Goal: Task Accomplishment & Management: Use online tool/utility

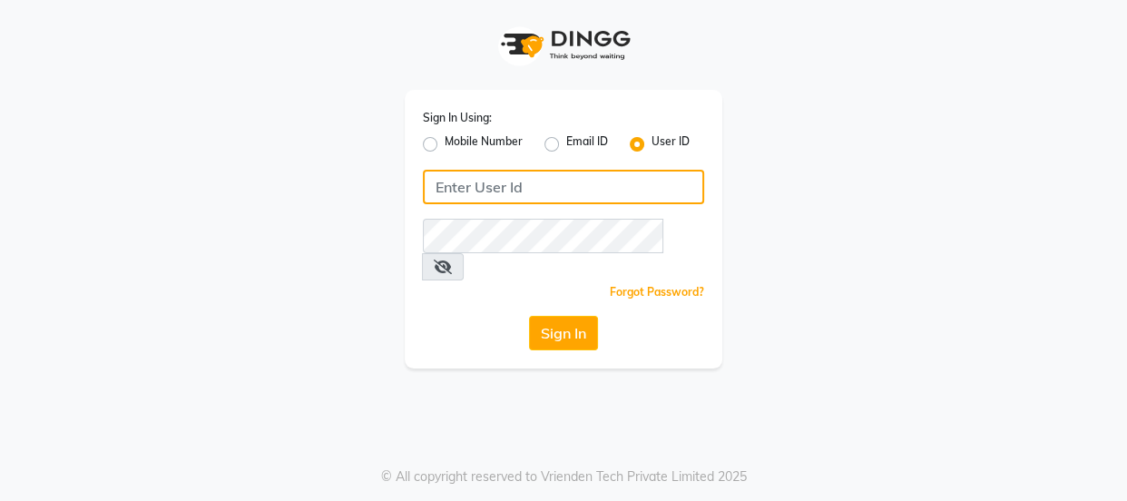
type input "8532836314"
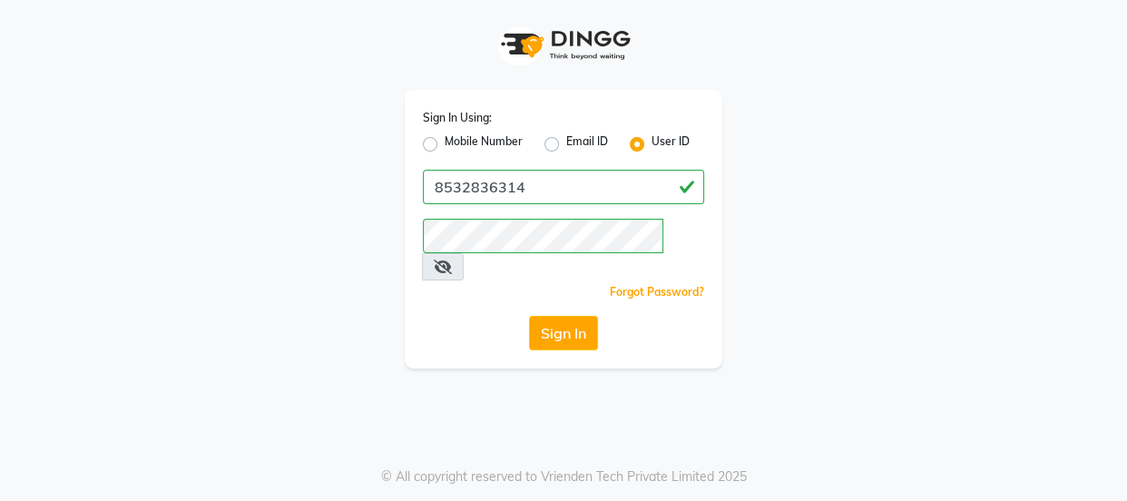
click at [445, 148] on label "Mobile Number" at bounding box center [484, 144] width 78 height 22
click at [445, 145] on input "Mobile Number" at bounding box center [451, 139] width 12 height 12
radio input "true"
radio input "false"
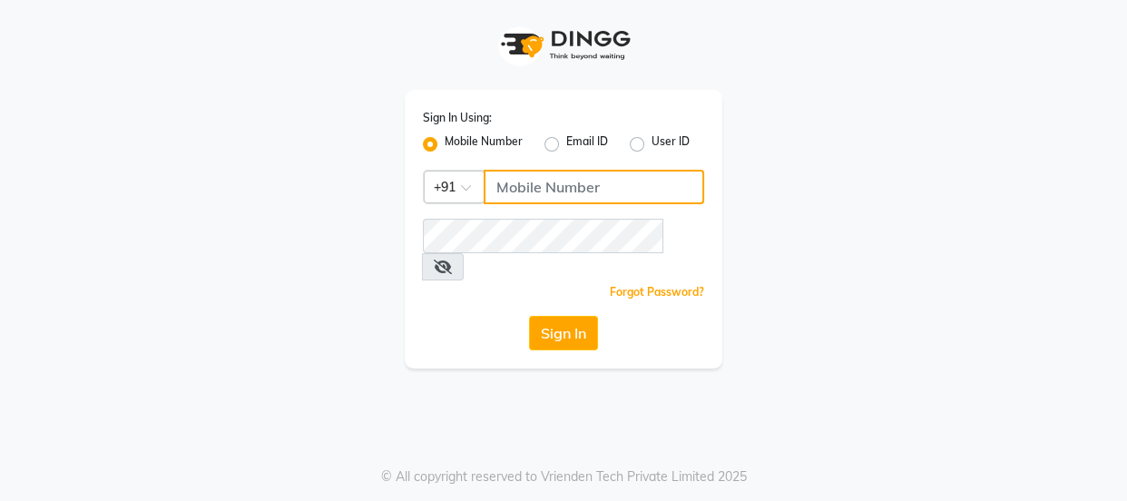
click at [519, 198] on input "Username" at bounding box center [594, 187] width 221 height 34
type input "9868279123"
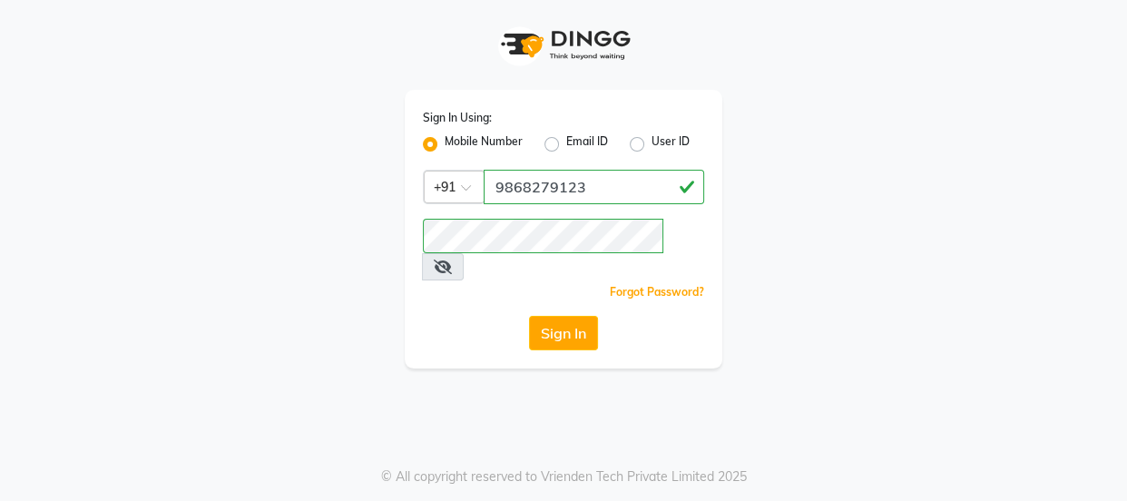
click at [907, 383] on div "Sign In Using: Mobile Number Email ID User ID Country Code × [PHONE_NUMBER] Rem…" at bounding box center [563, 250] width 1127 height 501
click at [571, 316] on button "Sign In" at bounding box center [563, 333] width 69 height 34
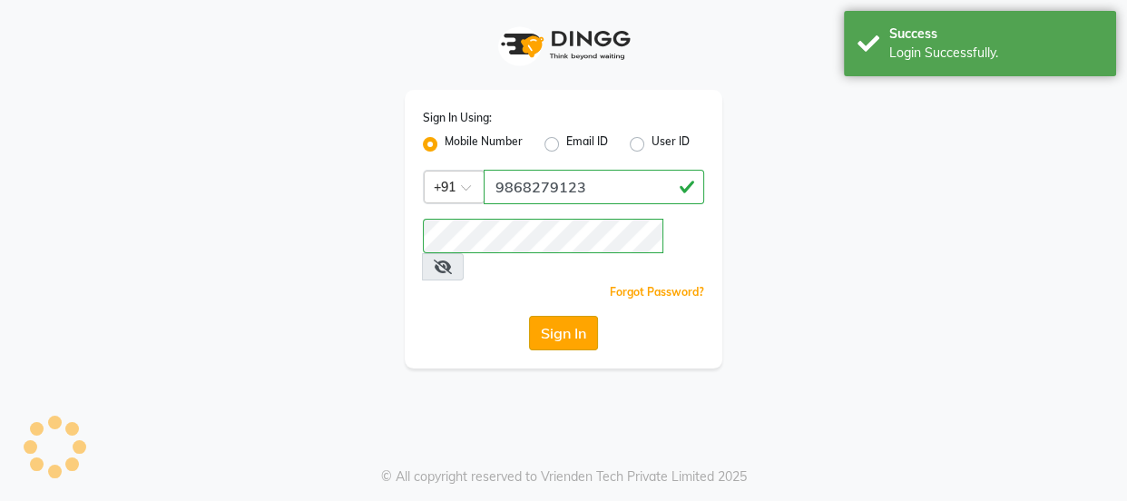
select select "service"
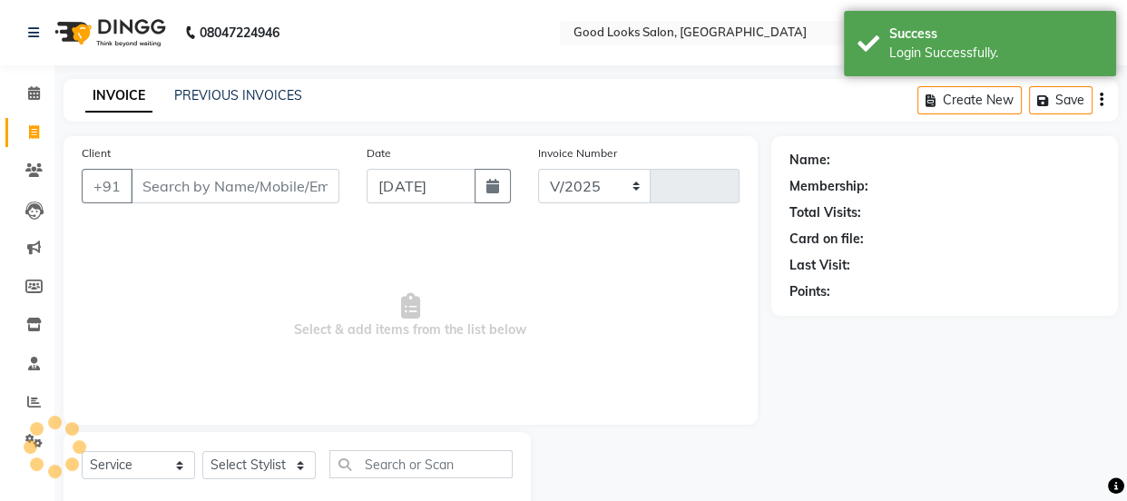
select select "4230"
type input "3889"
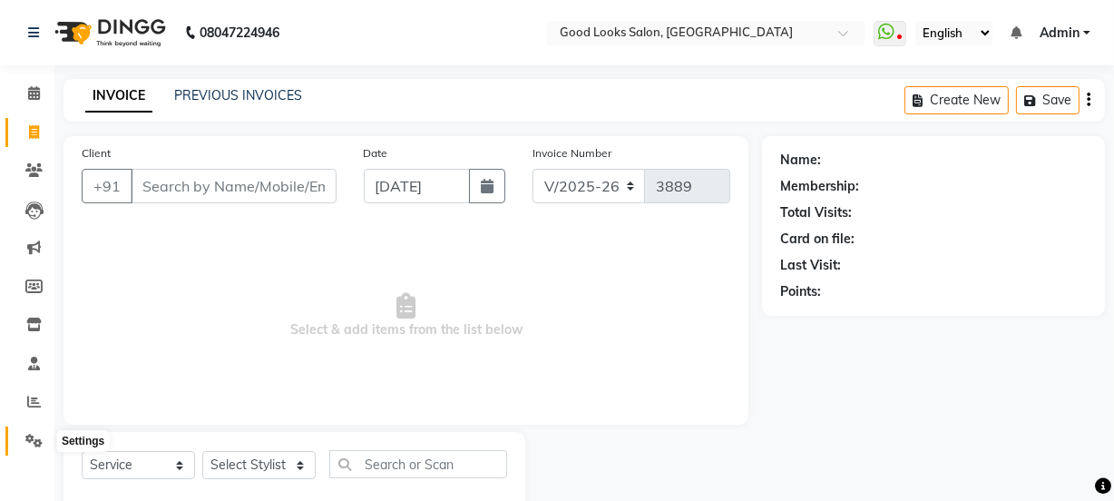
click at [31, 444] on icon at bounding box center [33, 441] width 17 height 14
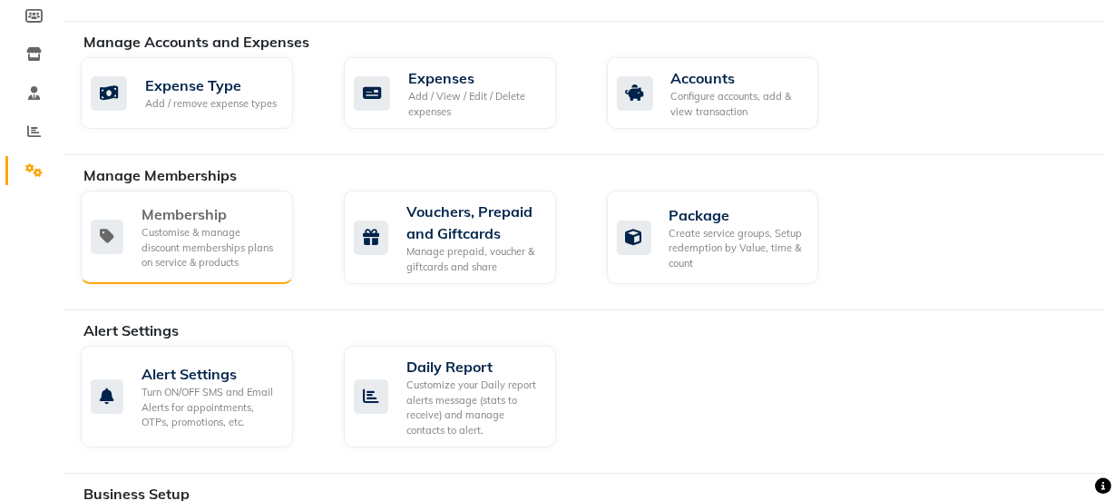
scroll to position [247, 0]
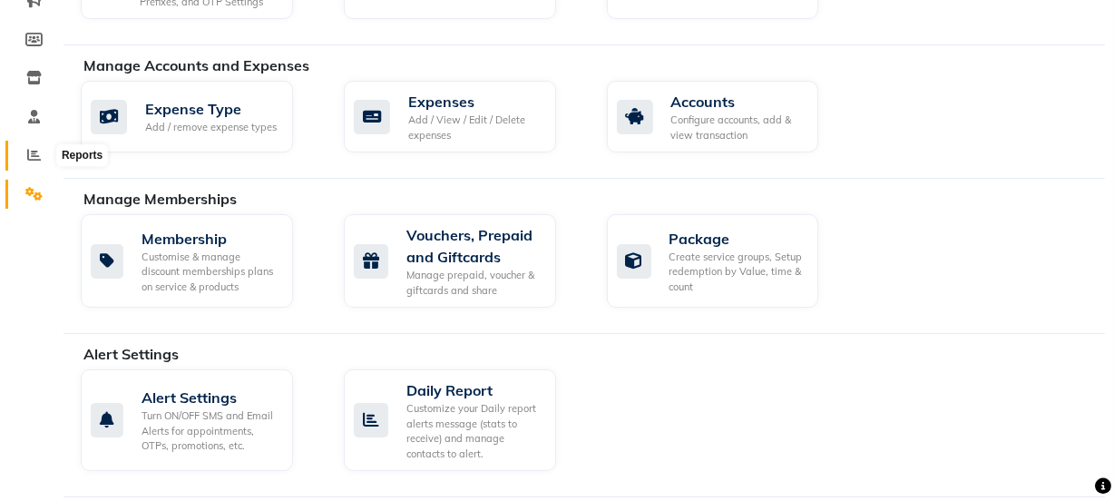
click at [36, 155] on icon at bounding box center [34, 155] width 14 height 14
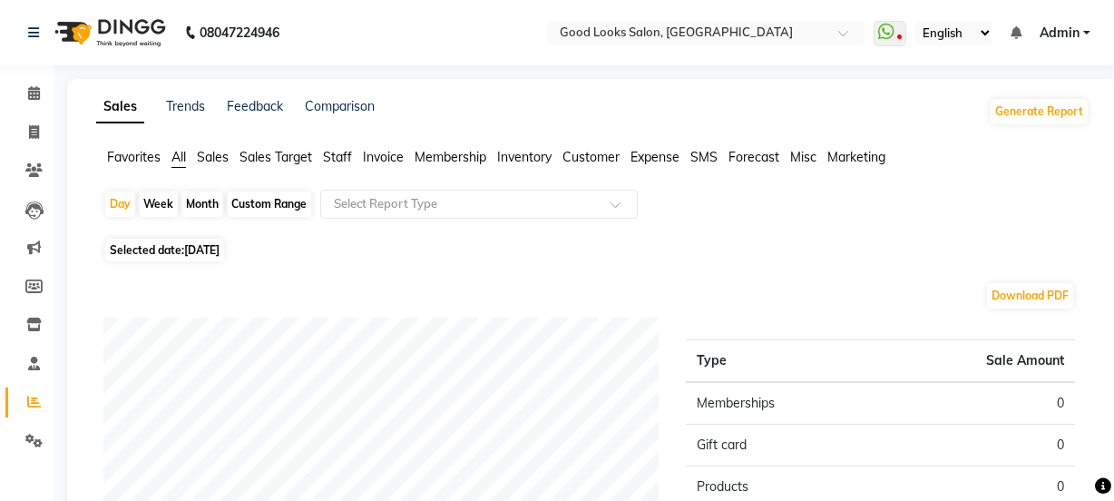
click at [216, 199] on div "Month" at bounding box center [202, 203] width 42 height 25
select select "9"
select select "2025"
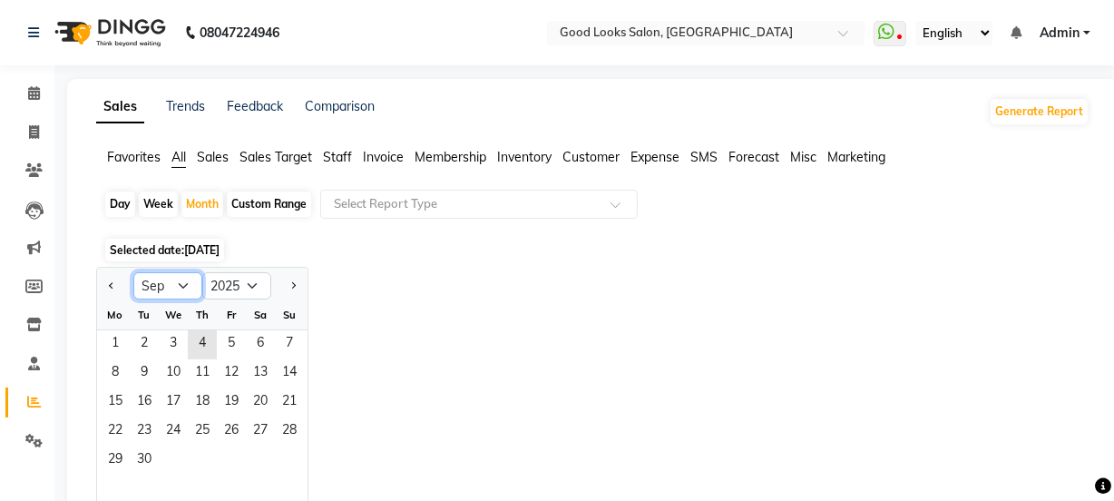
click at [181, 287] on select "Jan Feb Mar Apr May Jun [DATE] Aug Sep Oct Nov Dec" at bounding box center [167, 285] width 69 height 27
select select "8"
click at [133, 272] on select "Jan Feb Mar Apr May Jun [DATE] Aug Sep Oct Nov Dec" at bounding box center [167, 285] width 69 height 27
click at [235, 336] on span "1" at bounding box center [231, 344] width 29 height 29
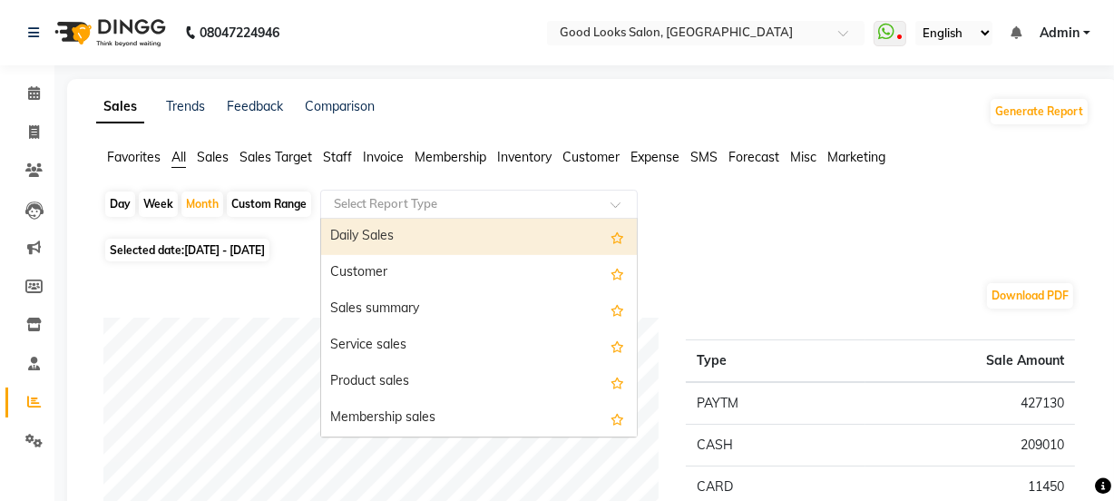
click at [429, 208] on input "text" at bounding box center [460, 204] width 261 height 18
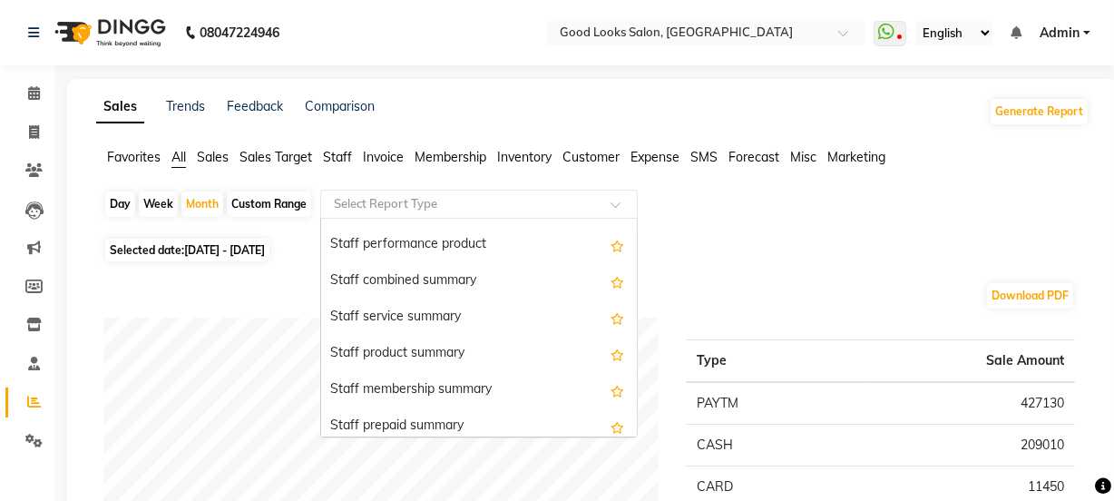
scroll to position [989, 0]
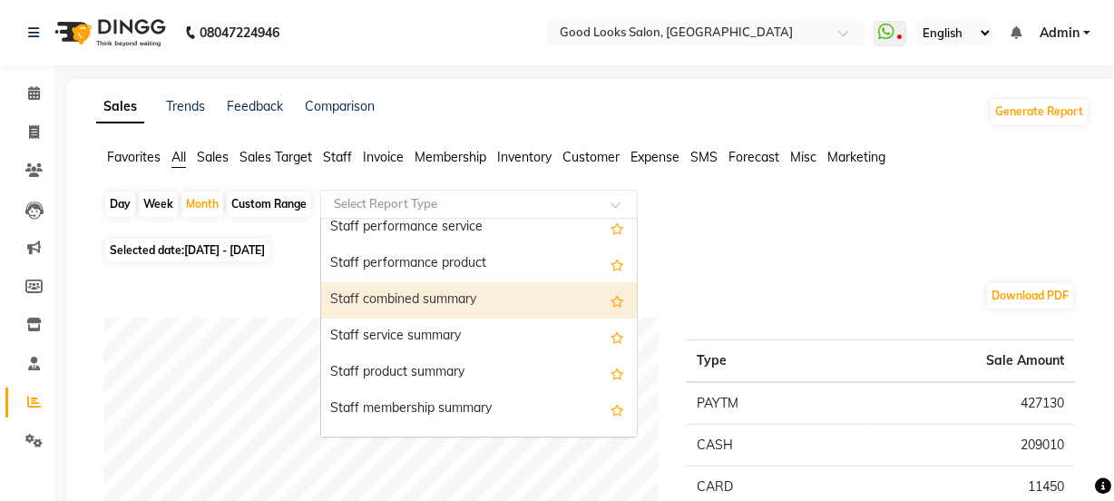
click at [448, 292] on div "Staff combined summary" at bounding box center [479, 300] width 316 height 36
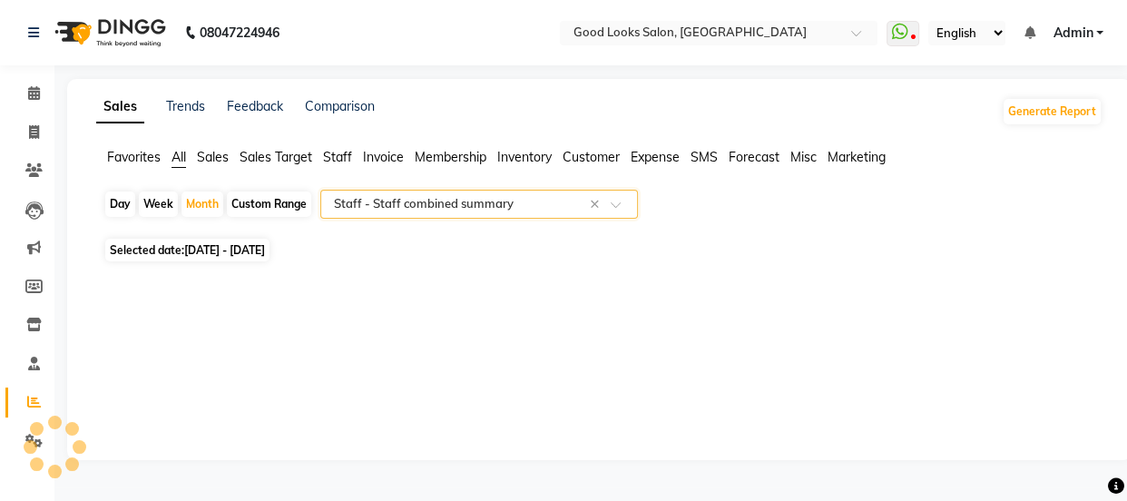
select select "filtered_report"
select select "pdf"
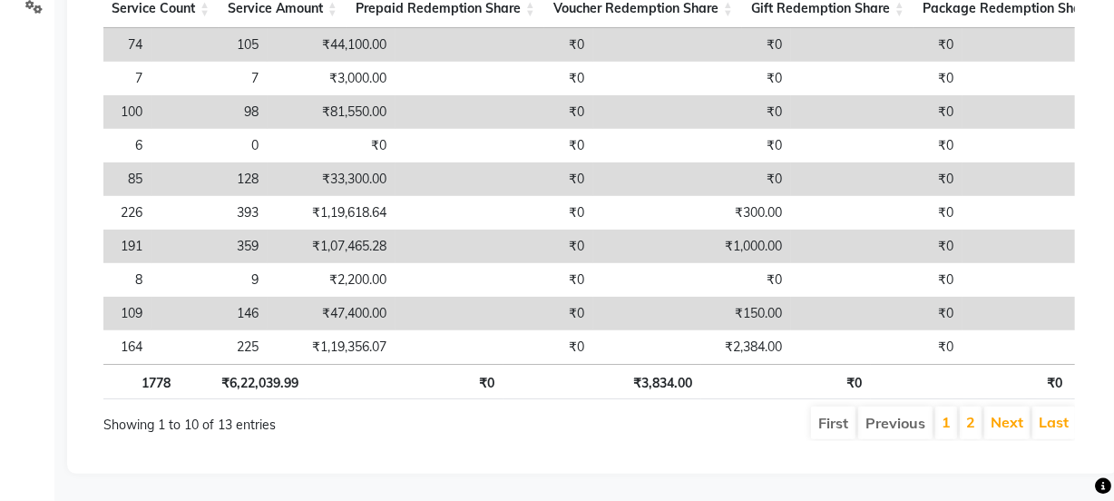
scroll to position [0, 0]
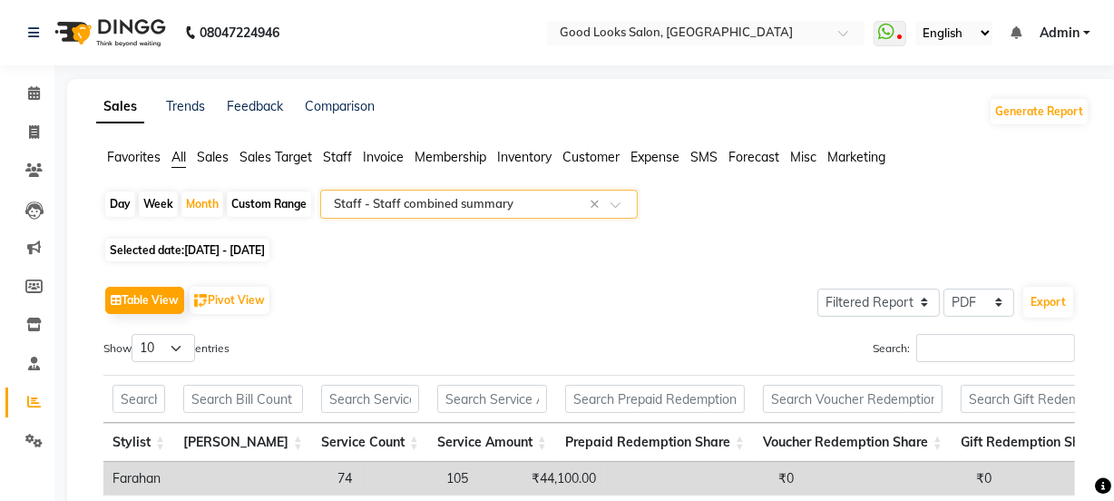
click at [259, 204] on div "Custom Range" at bounding box center [269, 203] width 84 height 25
select select "8"
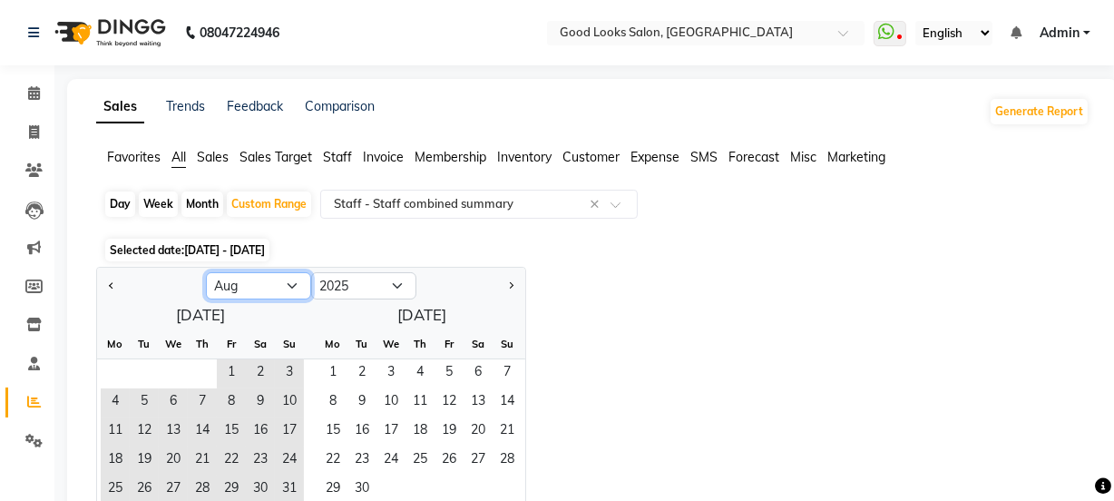
click at [265, 287] on select "Jan Feb Mar Apr May Jun [DATE] Aug Sep Oct Nov Dec" at bounding box center [258, 285] width 105 height 27
click at [206, 272] on select "Jan Feb Mar Apr May Jun [DATE] Aug Sep Oct Nov Dec" at bounding box center [258, 285] width 105 height 27
click at [389, 283] on select "2015 2016 2017 2018 2019 2020 2021 2022 2023 2024 2025 2026 2027 2028 2029 2030…" at bounding box center [363, 285] width 105 height 27
select select "2024"
click at [311, 272] on select "2015 2016 2017 2018 2019 2020 2021 2022 2023 2024 2025 2026 2027 2028 2029 2030…" at bounding box center [363, 285] width 105 height 27
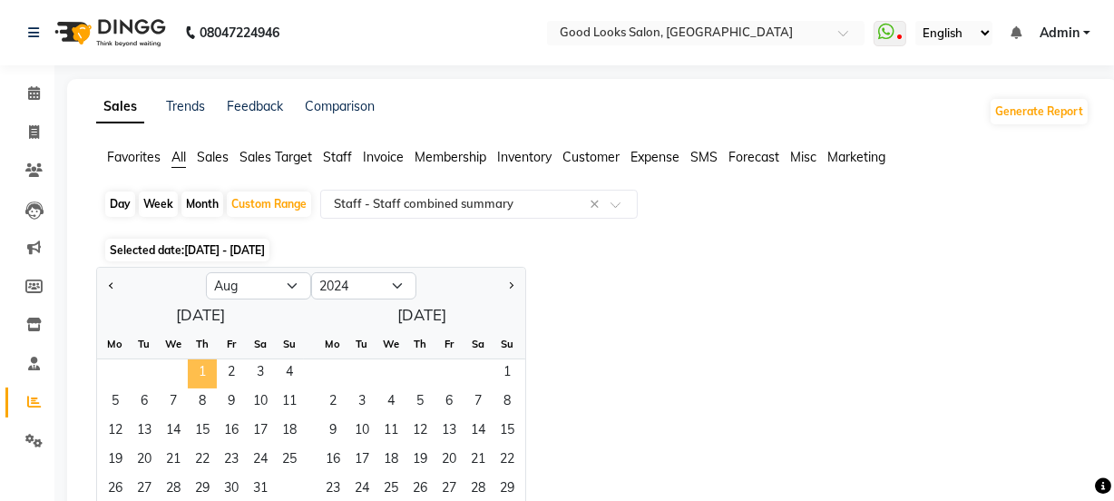
click at [203, 375] on span "1" at bounding box center [202, 373] width 29 height 29
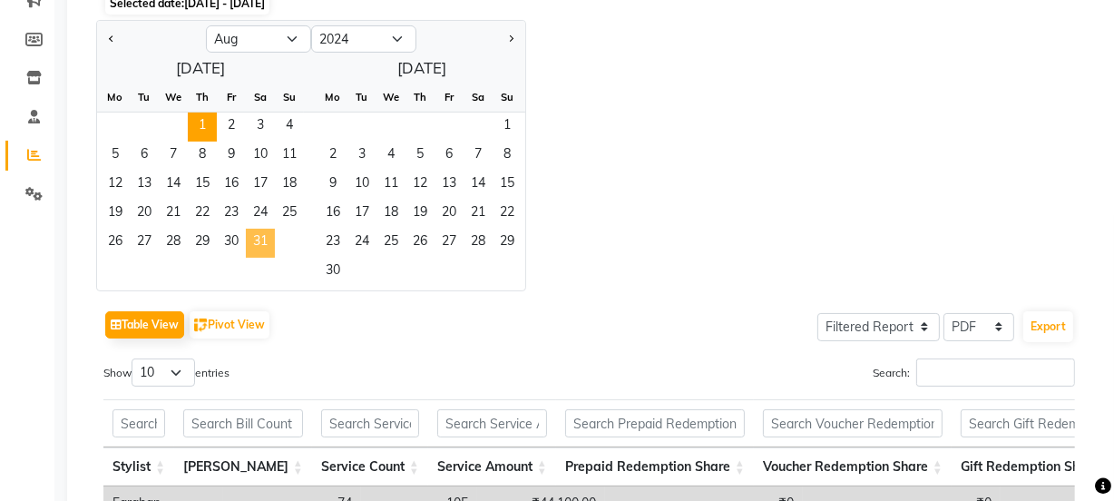
click at [254, 249] on span "31" at bounding box center [260, 243] width 29 height 29
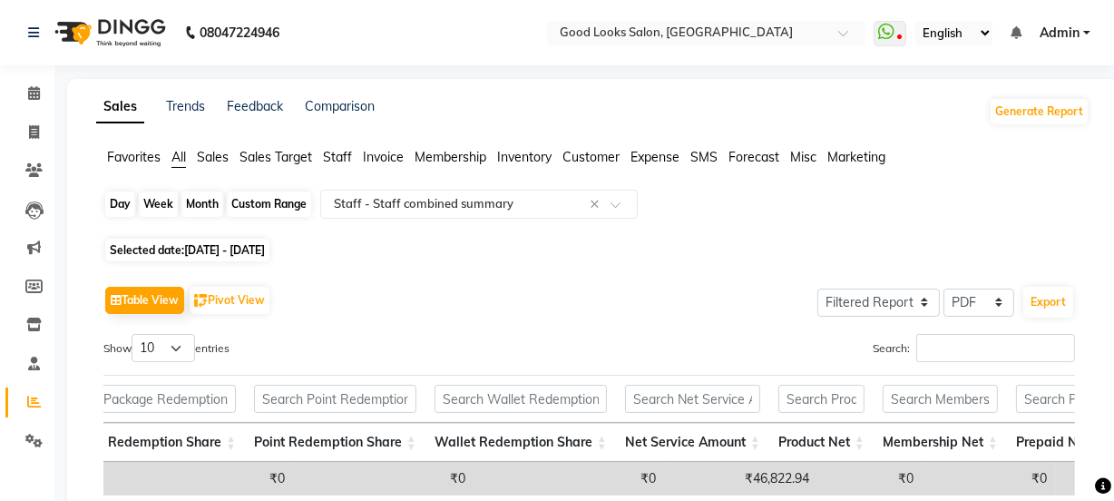
click at [262, 204] on div "Custom Range" at bounding box center [269, 203] width 84 height 25
select select "8"
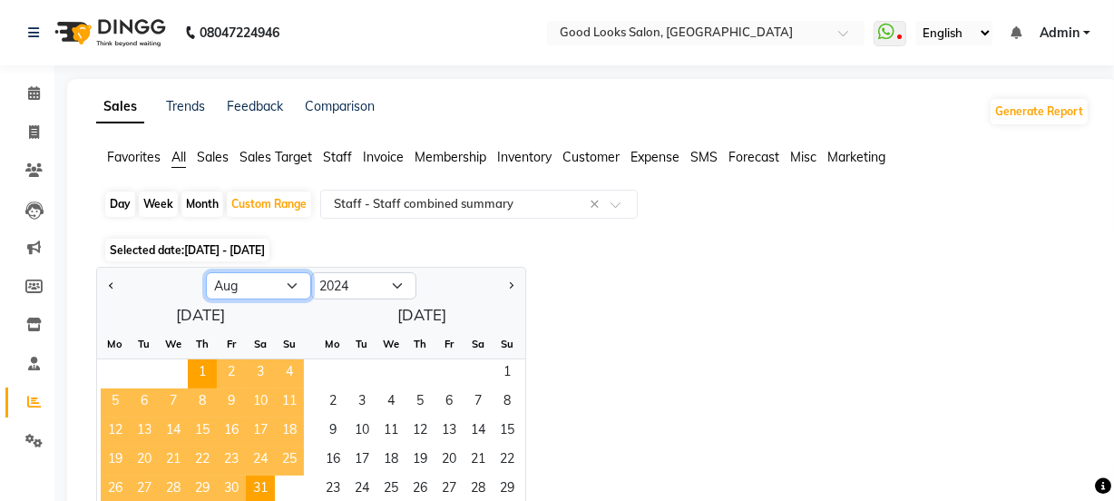
click at [297, 281] on select "Jan Feb Mar Apr May Jun [DATE] Aug Sep Oct Nov Dec" at bounding box center [258, 285] width 105 height 27
click at [206, 272] on select "Jan Feb Mar Apr May Jun [DATE] Aug Sep Oct Nov Dec" at bounding box center [258, 285] width 105 height 27
click at [392, 285] on select "2014 2015 2016 2017 2018 2019 2020 2021 2022 2023 2024 2025 2026 2027 2028 2029…" at bounding box center [363, 285] width 105 height 27
select select "2025"
click at [311, 272] on select "2014 2015 2016 2017 2018 2019 2020 2021 2022 2023 2024 2025 2026 2027 2028 2029…" at bounding box center [363, 285] width 105 height 27
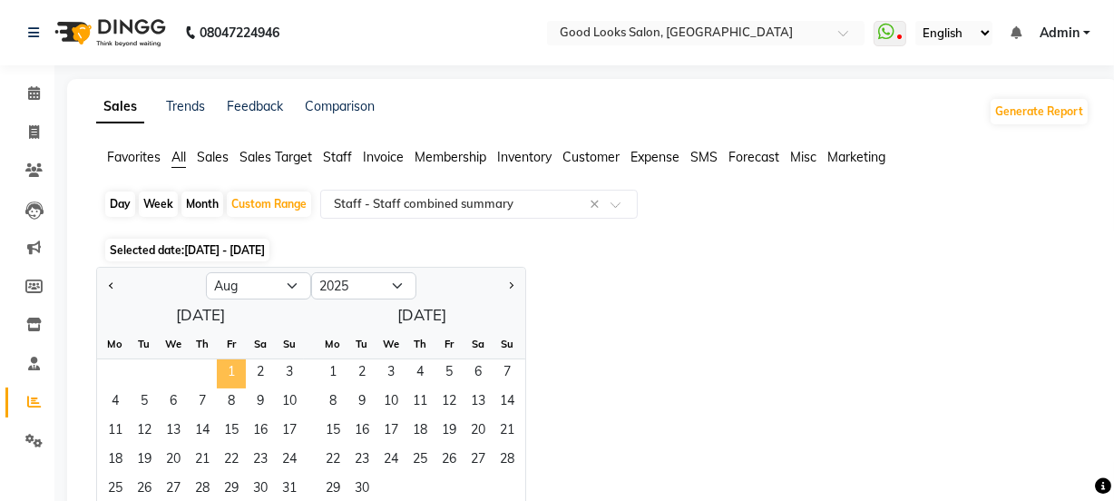
click at [233, 384] on span "1" at bounding box center [231, 373] width 29 height 29
click at [279, 476] on span "31" at bounding box center [289, 490] width 29 height 29
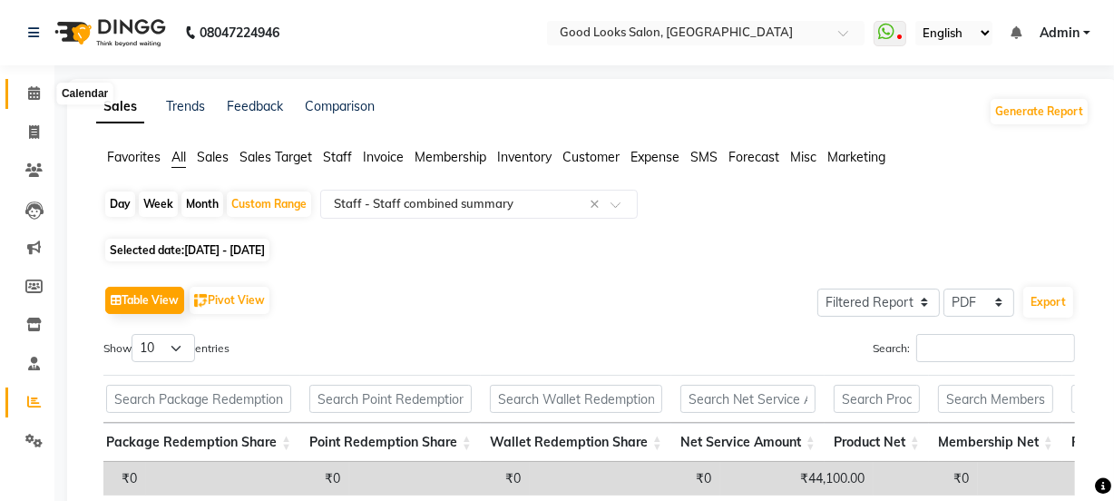
click at [26, 99] on span at bounding box center [34, 93] width 32 height 21
